Goal: Check status

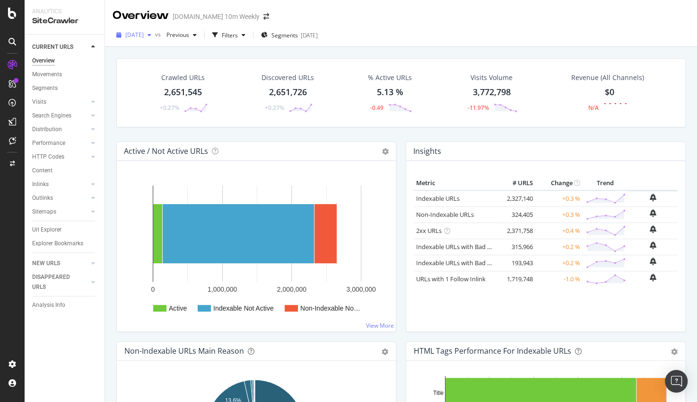
click at [151, 35] on icon "button" at bounding box center [150, 35] width 4 height 6
click at [410, 48] on div "Crawled URLs 2,651,545 +0.27% Discovered URLs 2,651,726 +0.27% % Active URLs 5.…" at bounding box center [401, 248] width 592 height 402
